Goal: Information Seeking & Learning: Learn about a topic

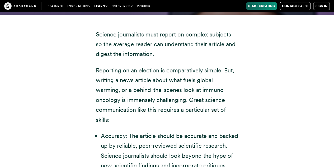
scroll to position [977, 0]
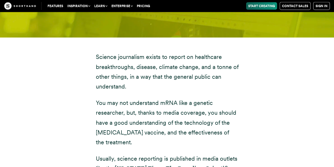
scroll to position [590, 0]
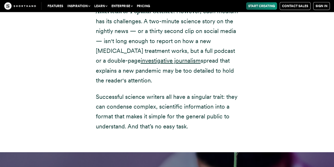
scroll to position [757, 0]
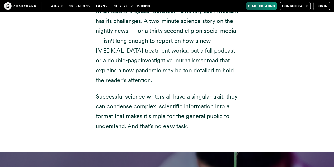
click at [189, 62] on p "Usually, science reporting is published in media outlets like the [US_STATE] Ti…" at bounding box center [167, 36] width 142 height 99
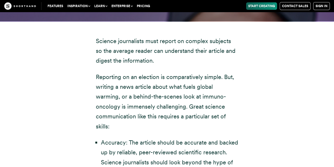
scroll to position [971, 0]
